Goal: Contribute content

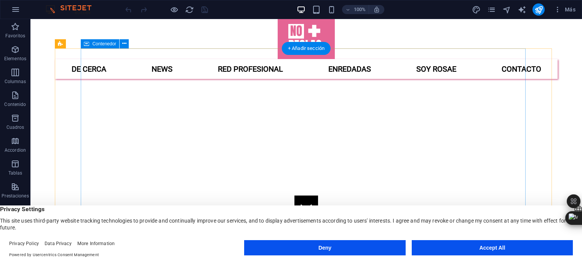
scroll to position [38, 0]
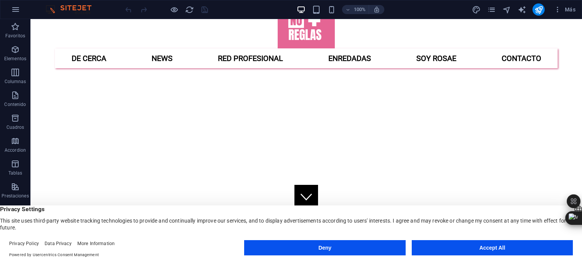
click at [483, 249] on button "Accept All" at bounding box center [492, 247] width 161 height 15
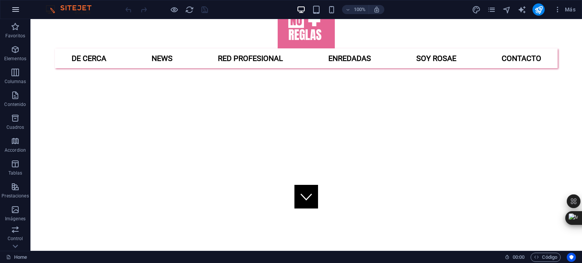
click at [16, 8] on icon "button" at bounding box center [15, 9] width 9 height 9
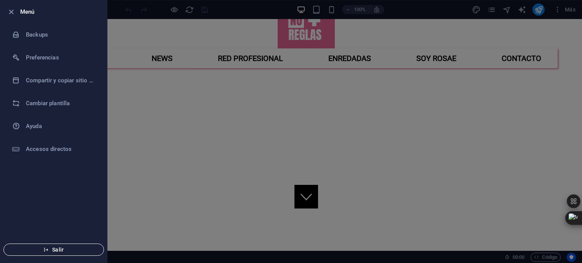
click at [60, 255] on button "Salir" at bounding box center [53, 250] width 101 height 12
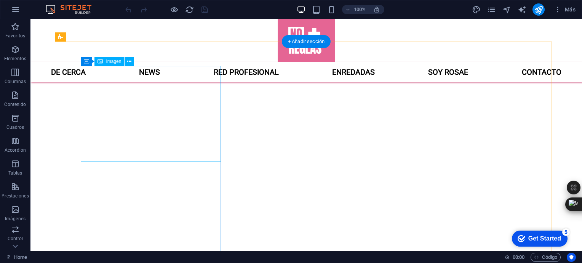
scroll to position [267, 0]
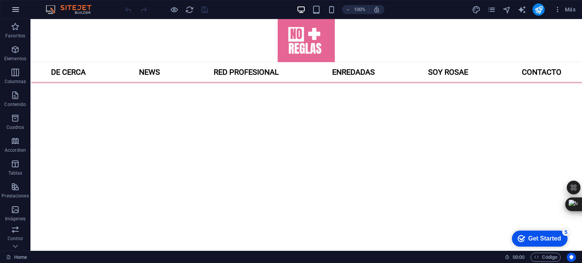
click at [14, 11] on icon "button" at bounding box center [15, 9] width 9 height 9
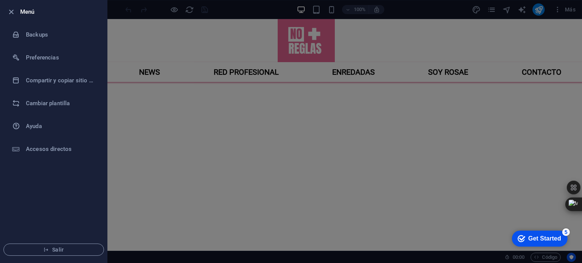
click at [149, 13] on div at bounding box center [291, 131] width 582 height 263
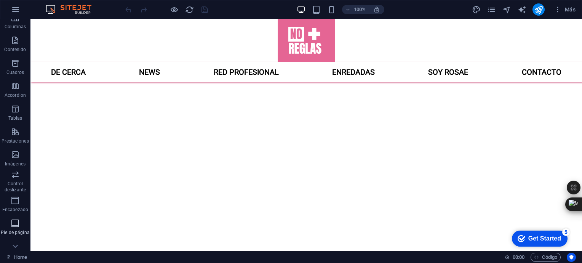
scroll to position [111, 0]
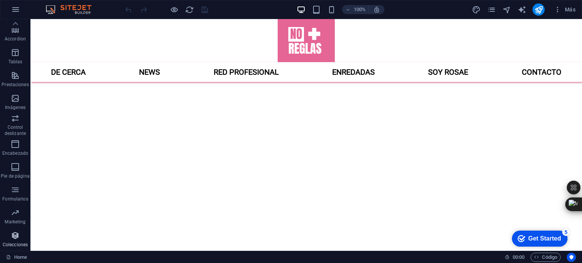
click at [21, 242] on p "Colecciones" at bounding box center [15, 245] width 25 height 6
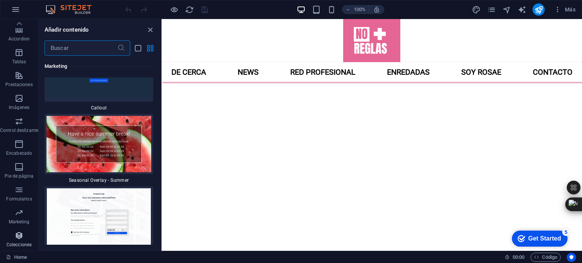
scroll to position [13877, 0]
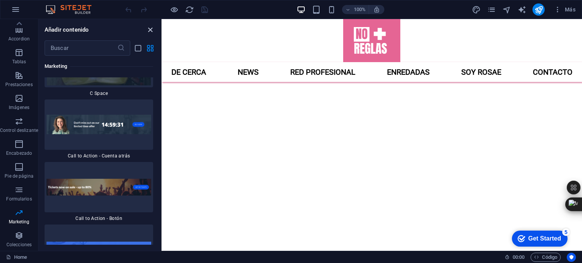
click at [148, 28] on icon "close panel" at bounding box center [150, 30] width 9 height 9
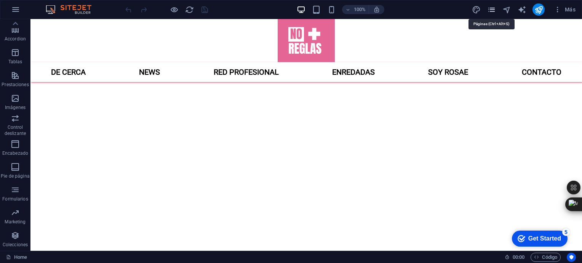
click at [495, 8] on icon "pages" at bounding box center [491, 9] width 9 height 9
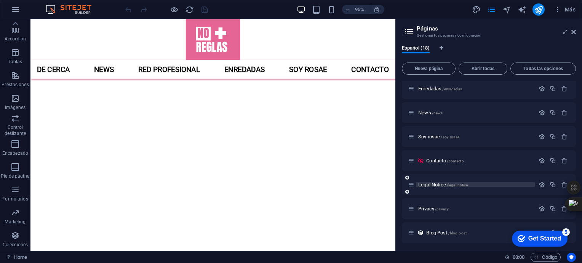
scroll to position [76, 0]
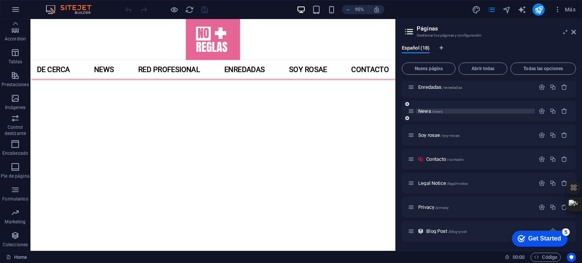
click at [427, 110] on span "News /news" at bounding box center [430, 111] width 24 height 6
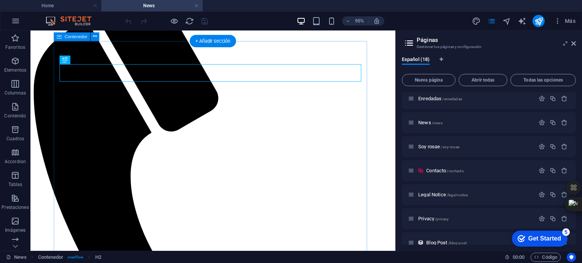
scroll to position [152, 0]
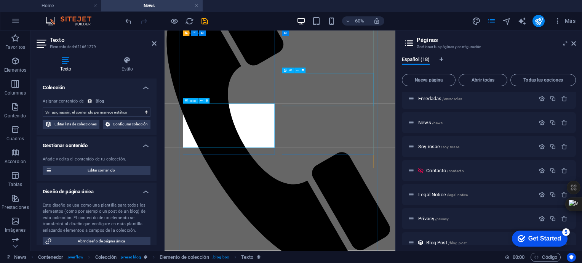
select select "description"
click at [196, 2] on h4 "News" at bounding box center [151, 6] width 101 height 8
click at [197, 5] on link at bounding box center [196, 5] width 5 height 7
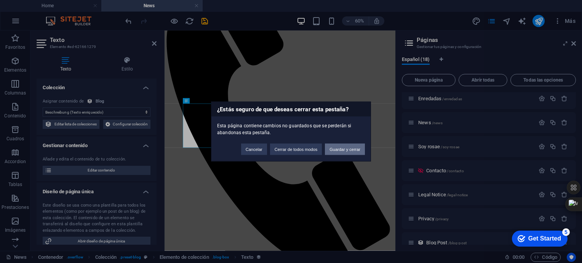
drag, startPoint x: 332, startPoint y: 149, endPoint x: 252, endPoint y: 84, distance: 104.0
click at [332, 149] on button "Guardar y cerrar" at bounding box center [345, 149] width 40 height 11
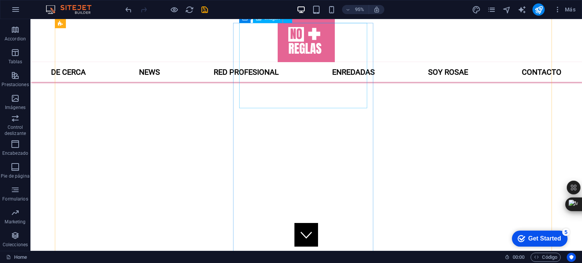
scroll to position [296, 0]
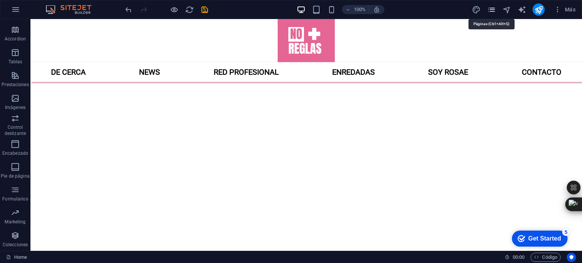
click at [494, 13] on icon "pages" at bounding box center [491, 9] width 9 height 9
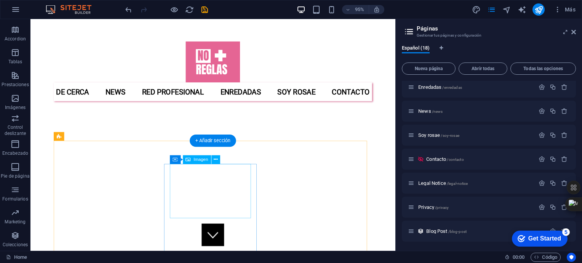
scroll to position [0, 0]
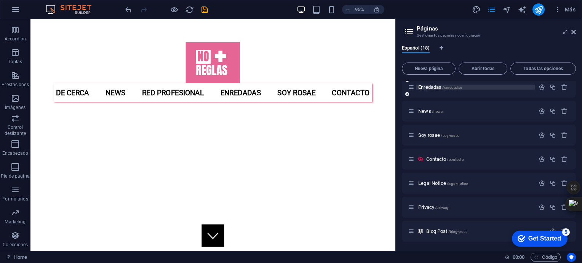
click at [428, 89] on span "Enredadas /enredadas" at bounding box center [440, 87] width 44 height 6
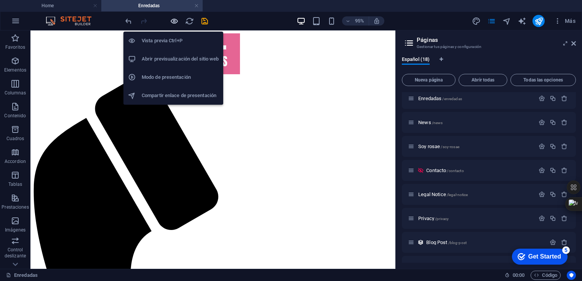
click at [174, 24] on icon "button" at bounding box center [174, 21] width 9 height 9
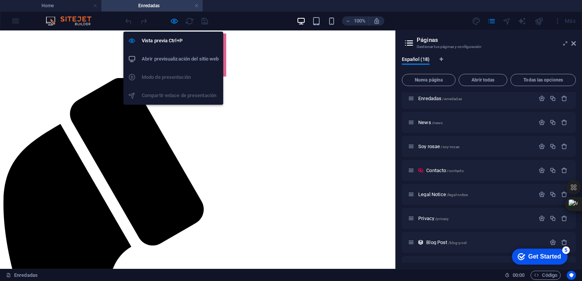
click at [168, 55] on h6 "Abrir previsualización del sitio web" at bounding box center [180, 59] width 77 height 9
